Goal: Information Seeking & Learning: Learn about a topic

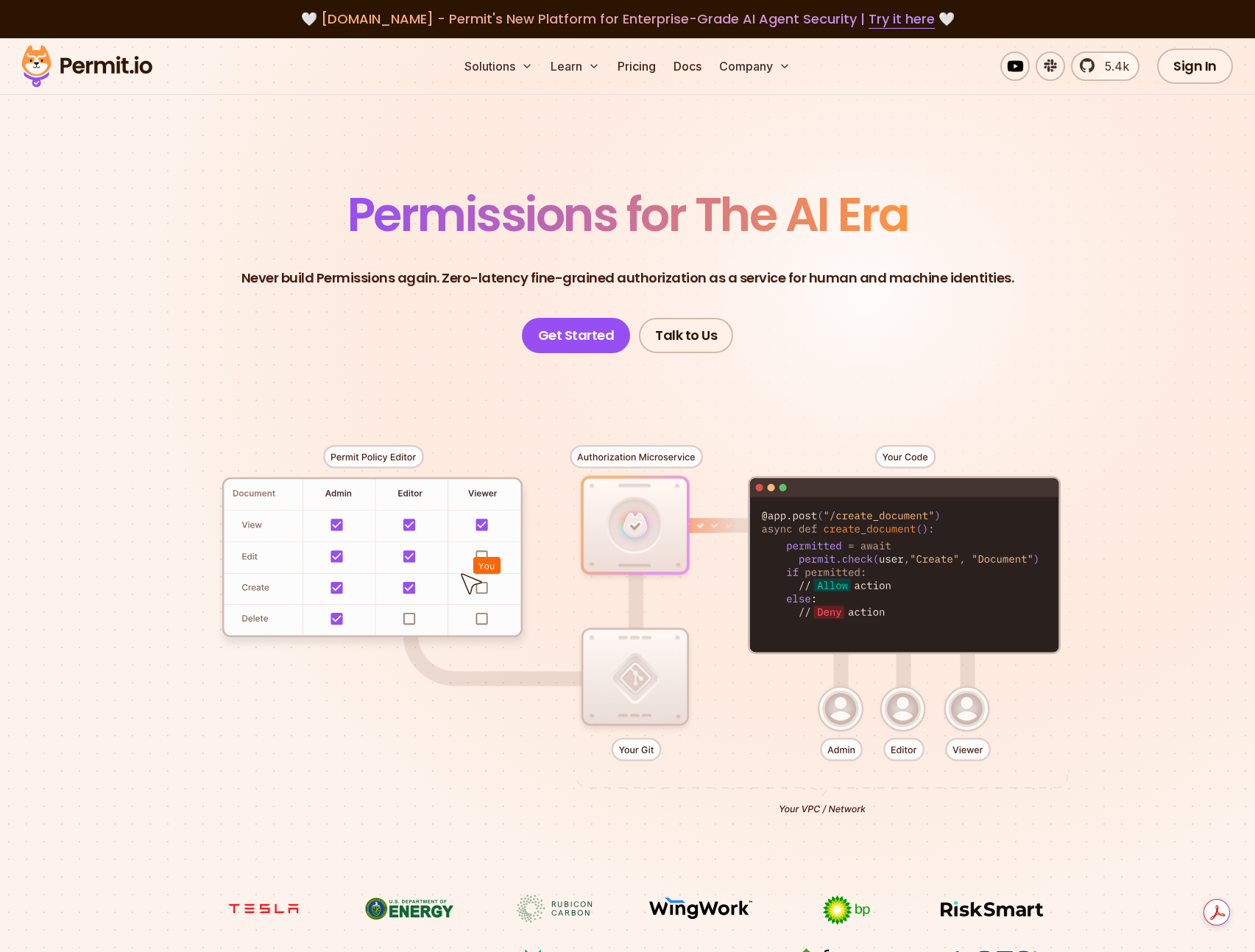
click at [649, 80] on div "Solutions Learn Pricing Docs Company 5.4k Sign In Start Now" at bounding box center [628, 67] width 1255 height 57
click at [642, 77] on link "Pricing" at bounding box center [637, 67] width 50 height 29
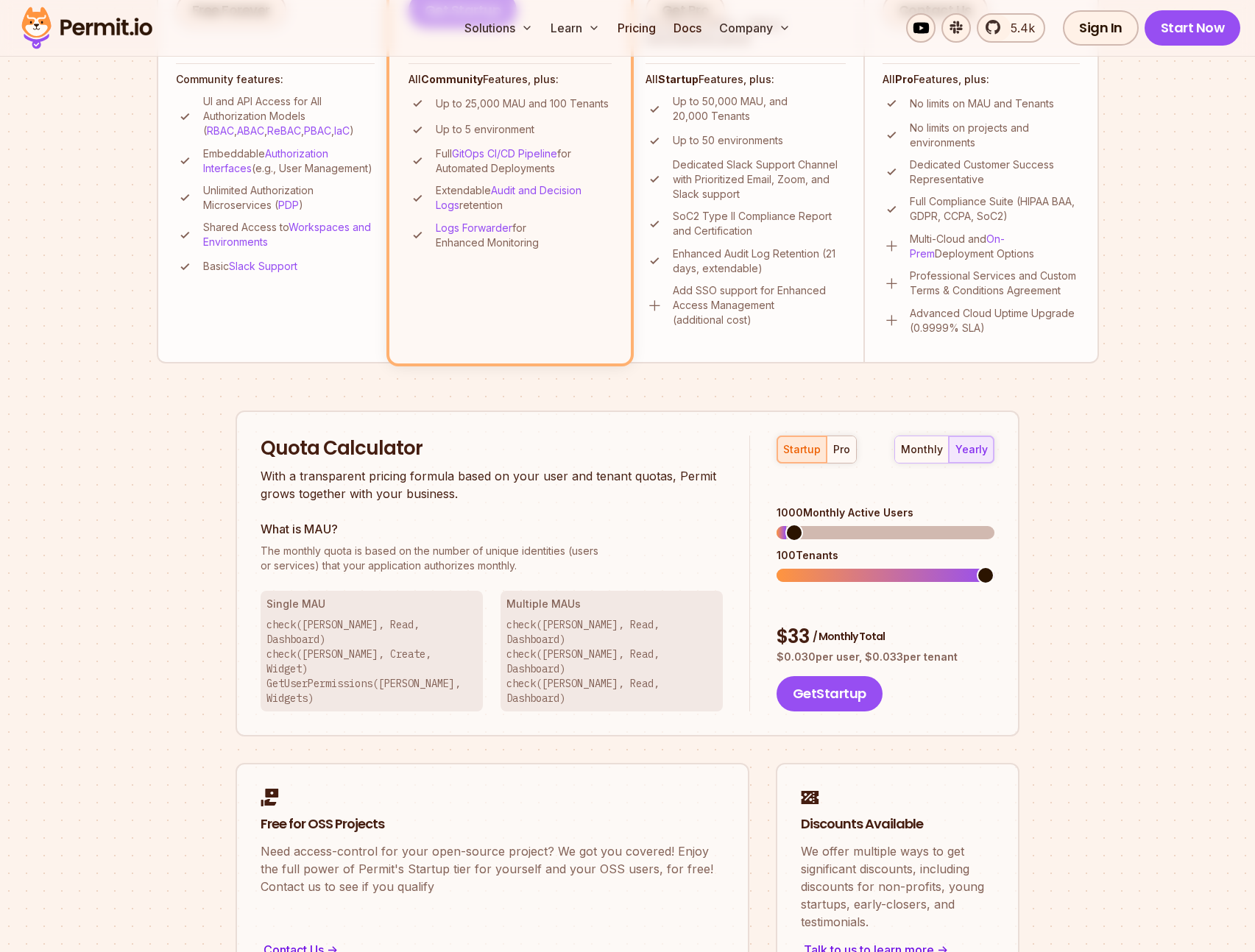
scroll to position [596, 0]
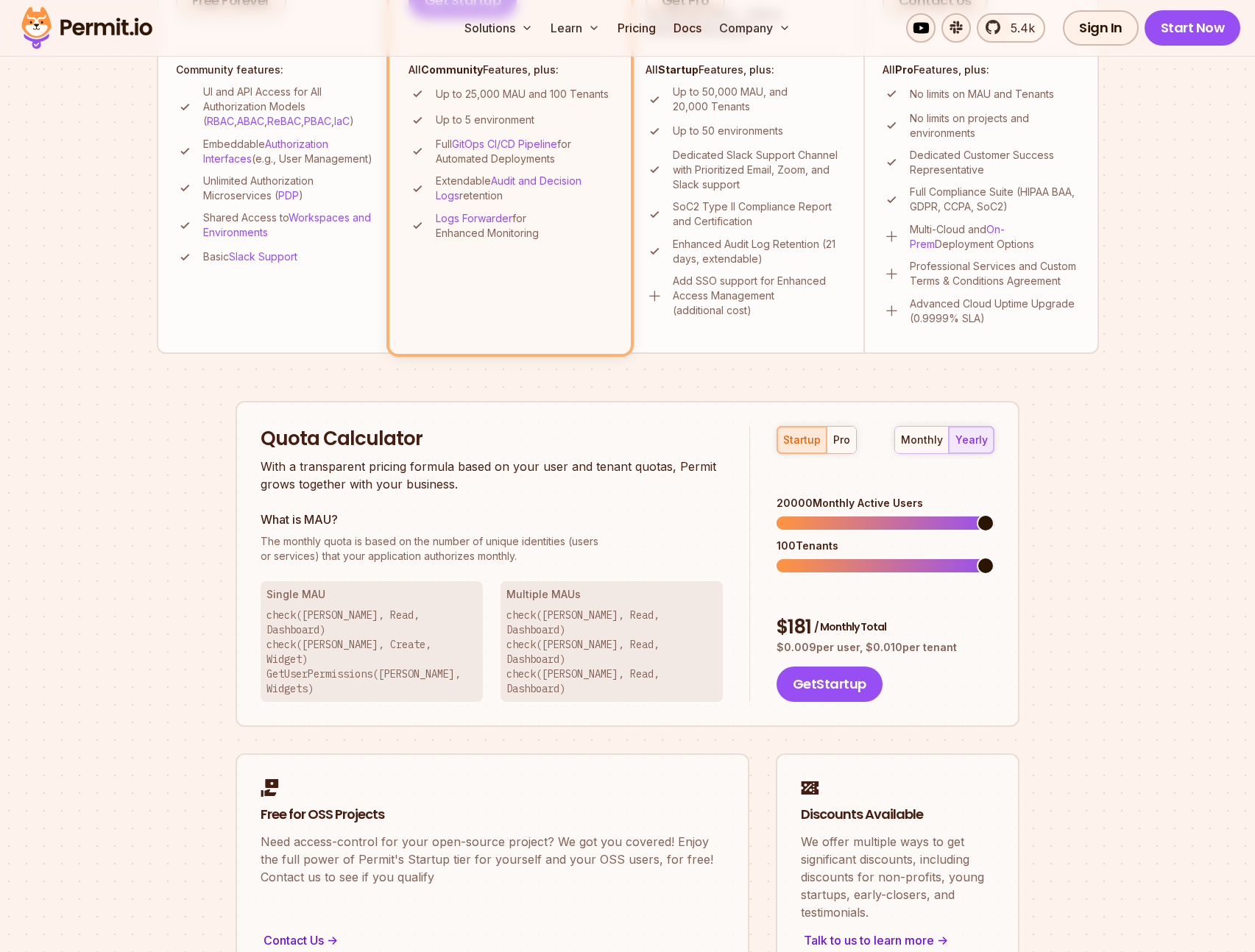
click at [994, 520] on span at bounding box center [985, 523] width 17 height 17
click at [1013, 243] on p "Multi-Cloud and On-Prem Deployment Options" at bounding box center [995, 237] width 170 height 29
click at [1037, 129] on p "No limits on projects and environments" at bounding box center [995, 126] width 170 height 29
click at [777, 560] on span at bounding box center [785, 565] width 17 height 17
click at [777, 557] on span at bounding box center [785, 565] width 17 height 17
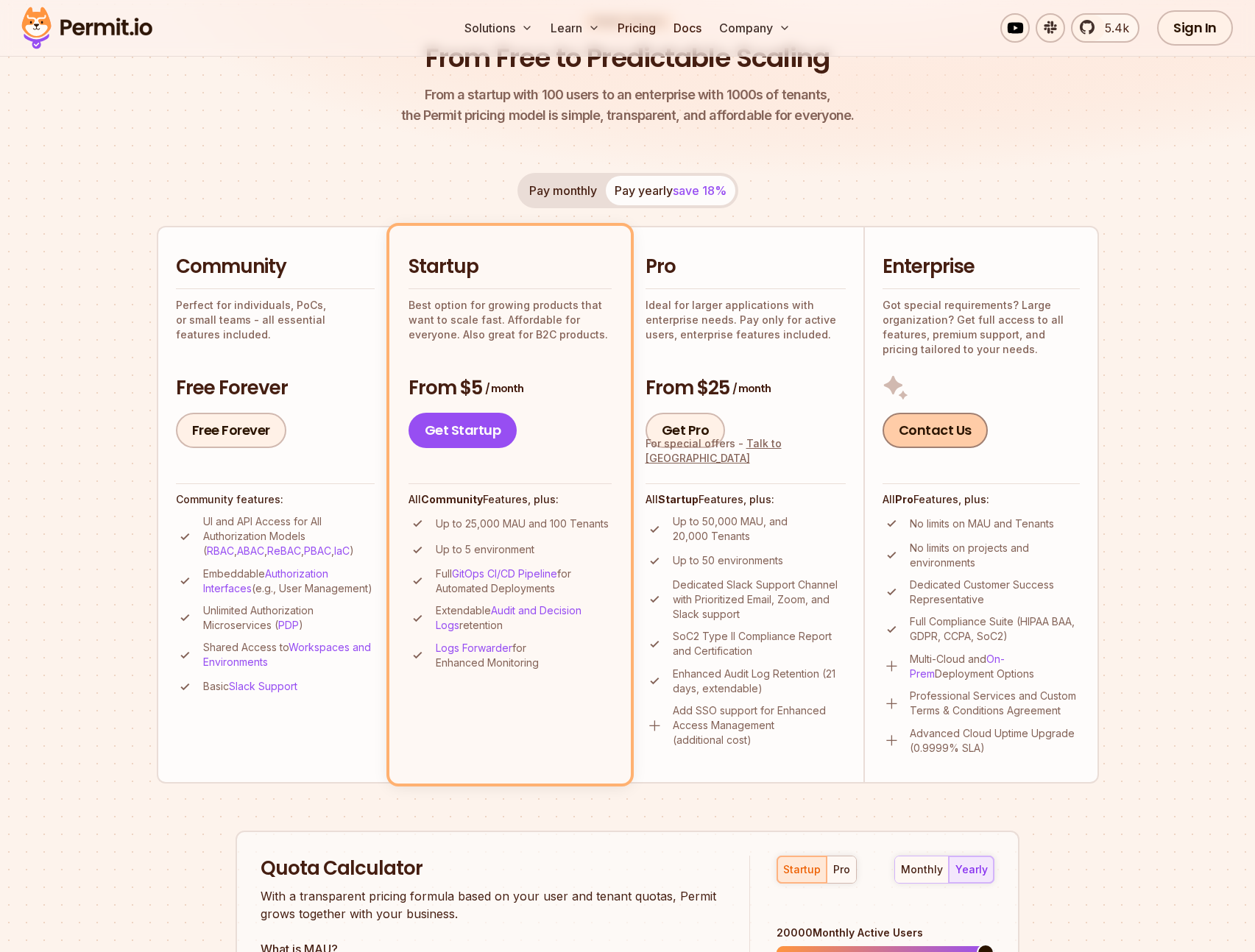
scroll to position [0, 0]
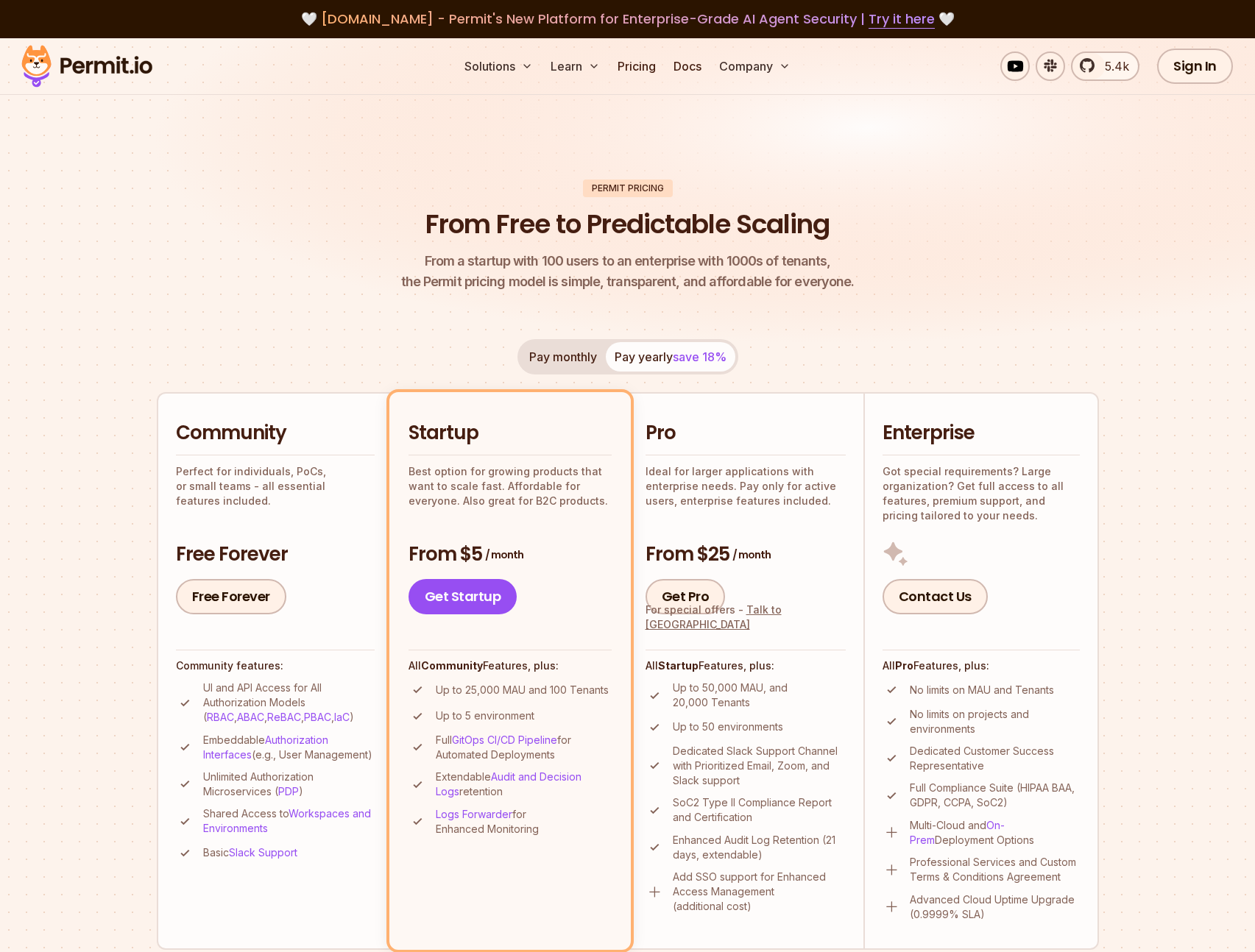
click at [110, 67] on img at bounding box center [87, 66] width 144 height 50
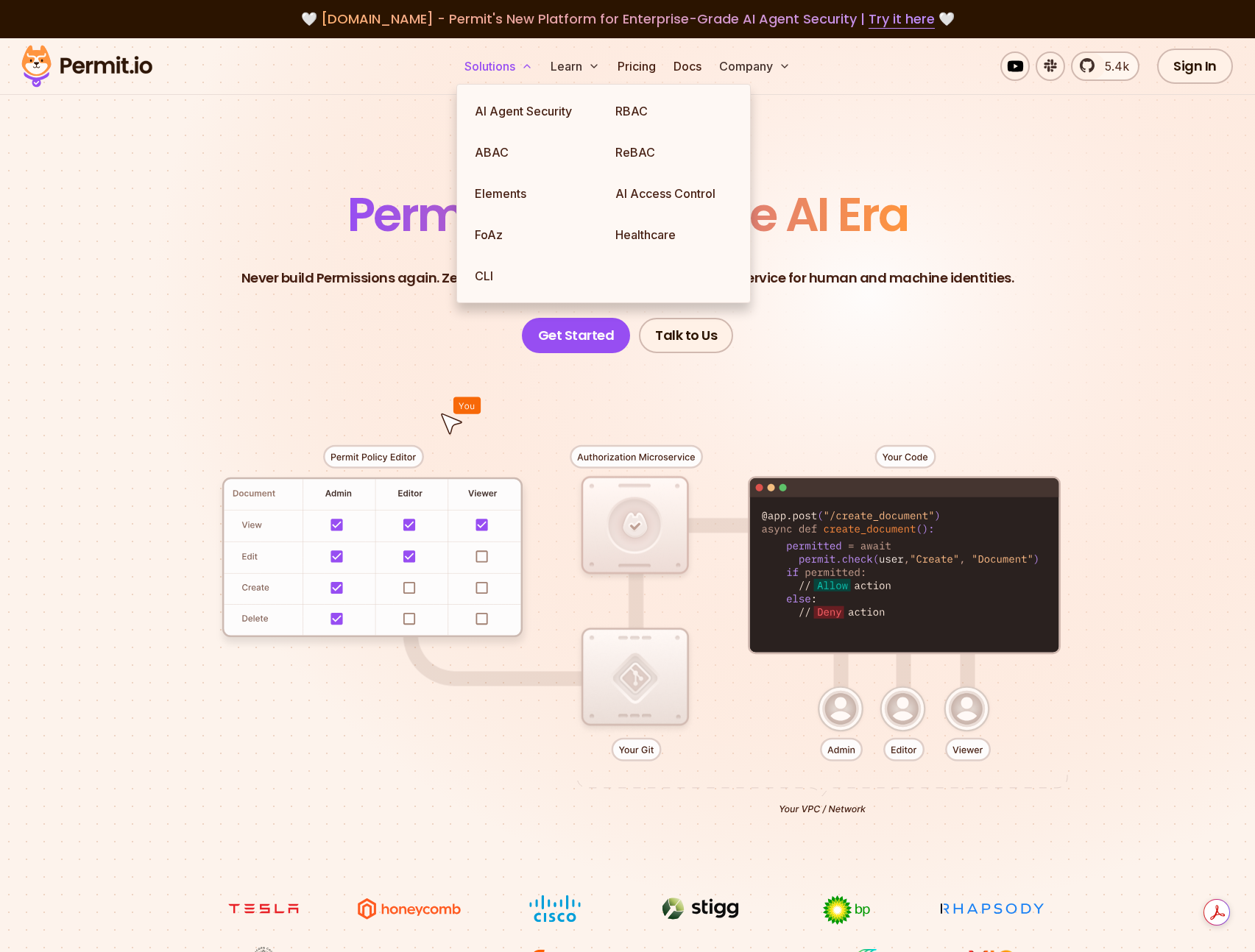
click at [526, 66] on icon at bounding box center [526, 66] width 12 height 12
click at [521, 160] on link "ABAC" at bounding box center [534, 151] width 140 height 41
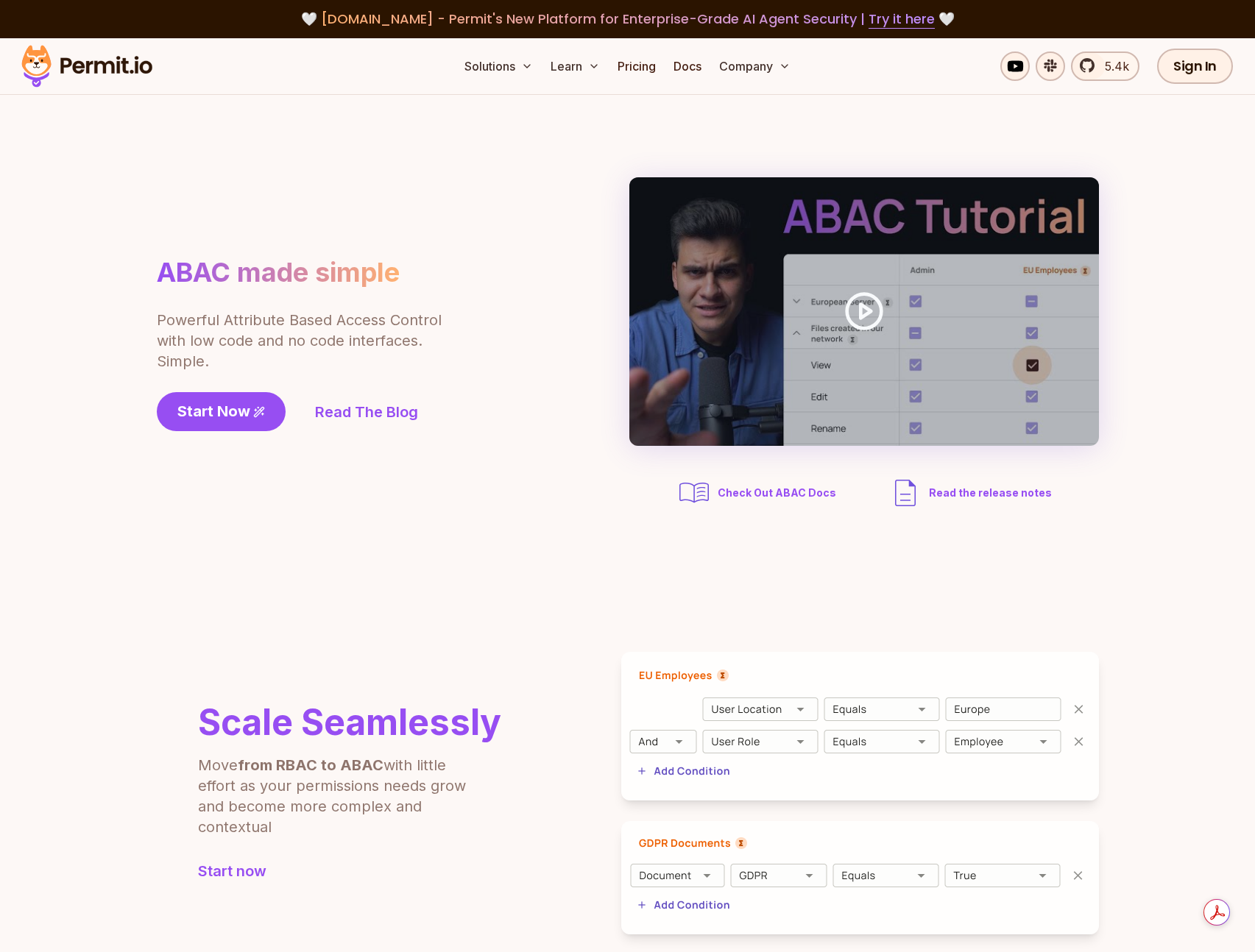
click at [470, 578] on section "ABAC made simple Powerful Attribute Based Access Control with low code and no c…" at bounding box center [628, 344] width 1255 height 498
